Goal: Task Accomplishment & Management: Use online tool/utility

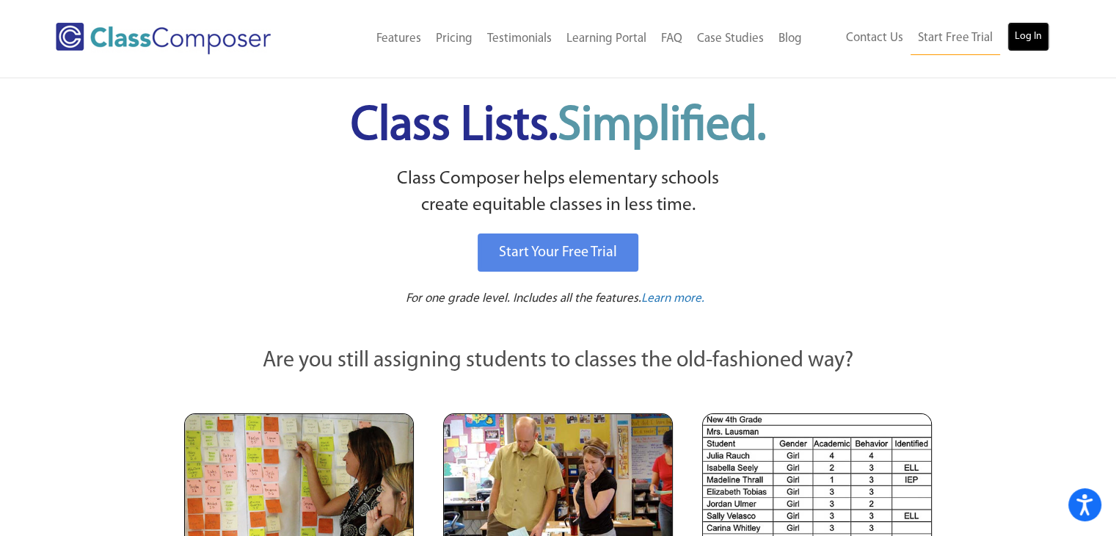
click at [1029, 41] on link "Log In" at bounding box center [1028, 36] width 42 height 29
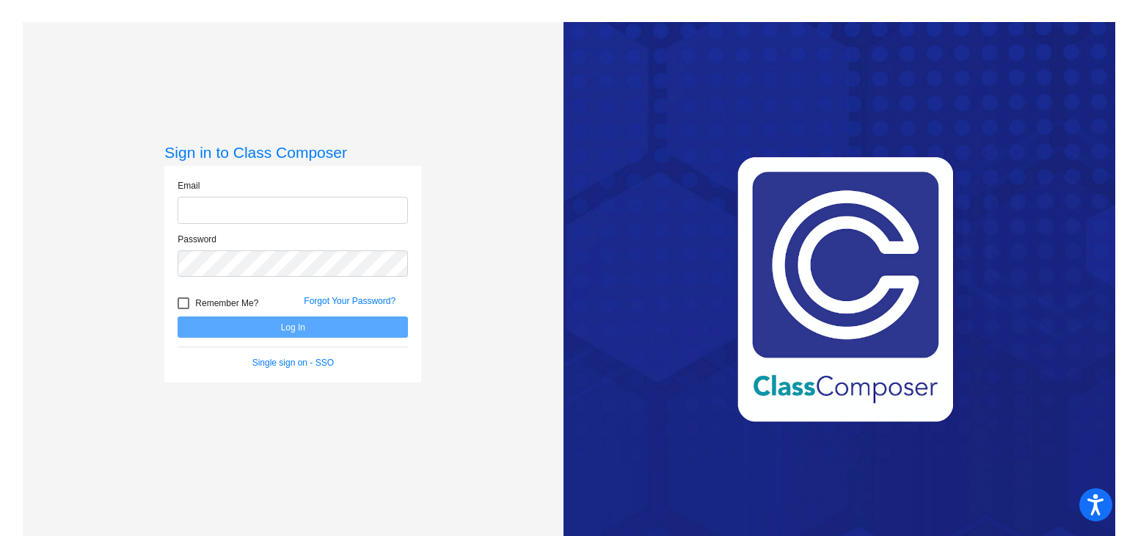
type input "[EMAIL_ADDRESS][DOMAIN_NAME]"
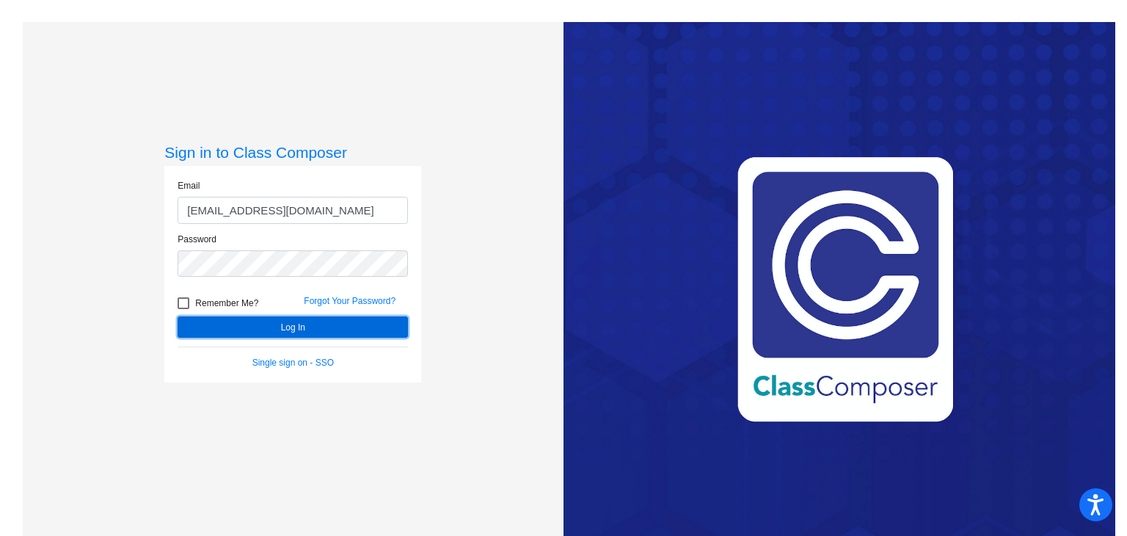
click at [324, 332] on button "Log In" at bounding box center [293, 326] width 230 height 21
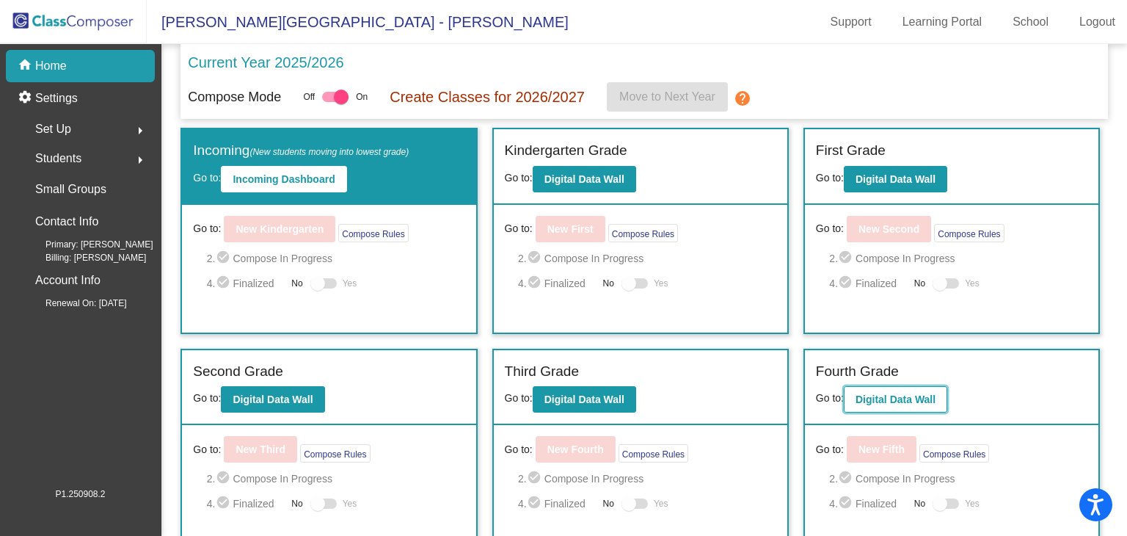
click at [889, 393] on b "Digital Data Wall" at bounding box center [896, 399] width 80 height 12
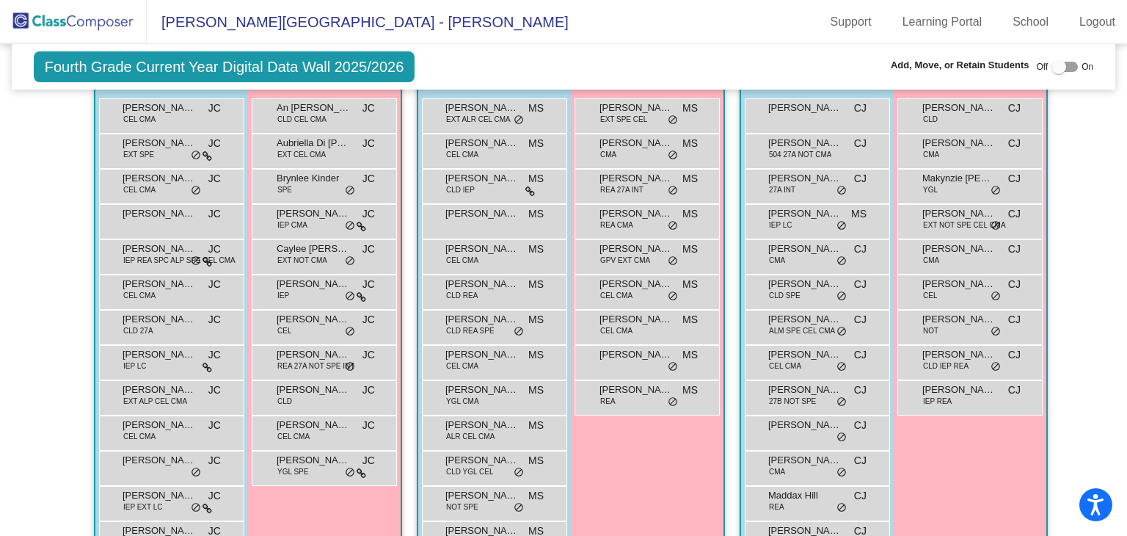
scroll to position [390, 0]
